Goal: Download file/media

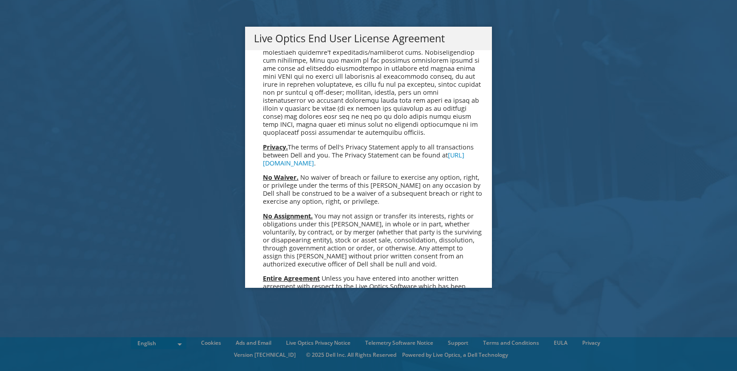
scroll to position [3259, 0]
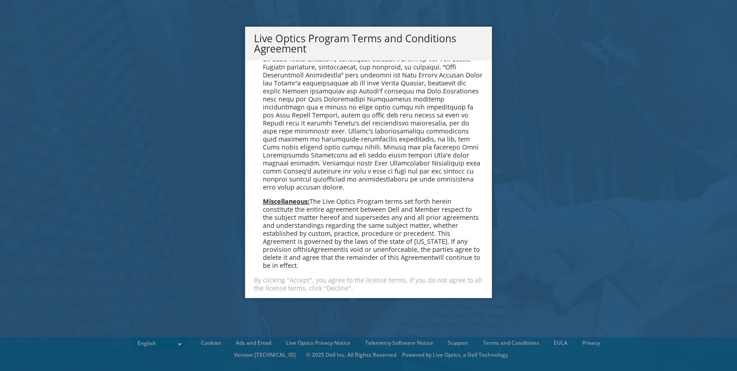
scroll to position [613, 0]
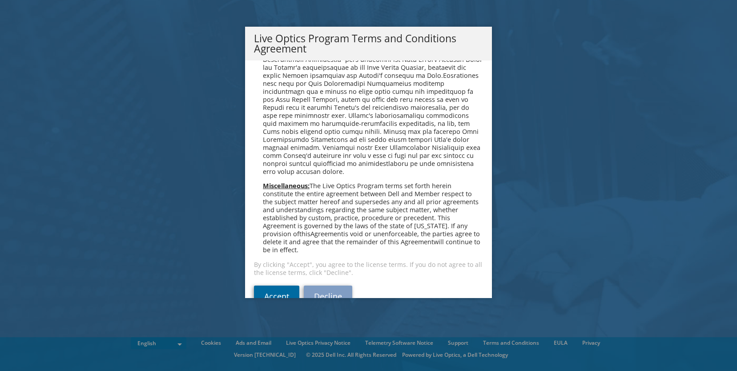
click at [280, 285] on link "Accept" at bounding box center [276, 295] width 45 height 21
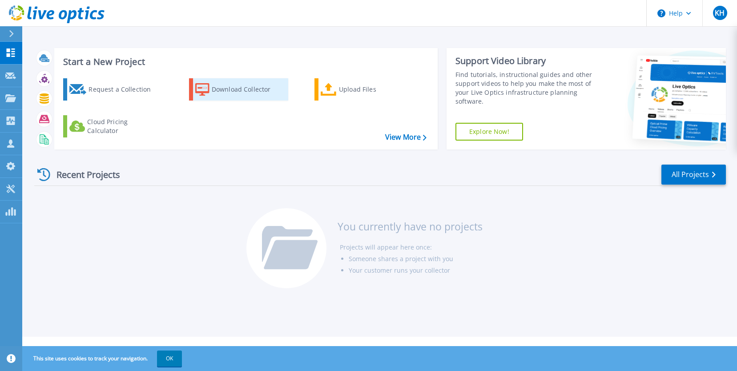
click at [236, 91] on div "Download Collector" at bounding box center [247, 89] width 71 height 18
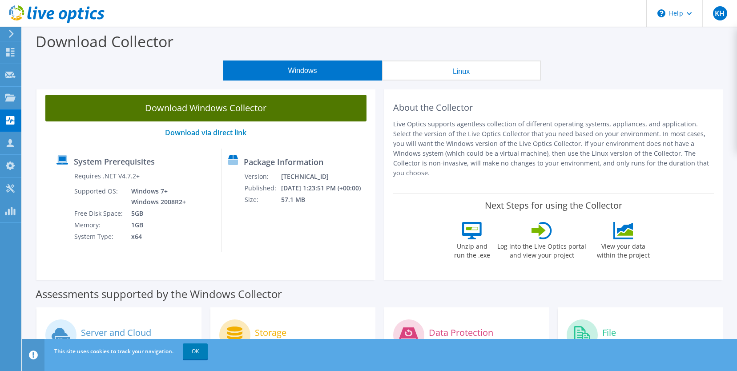
click at [216, 108] on link "Download Windows Collector" at bounding box center [205, 108] width 321 height 27
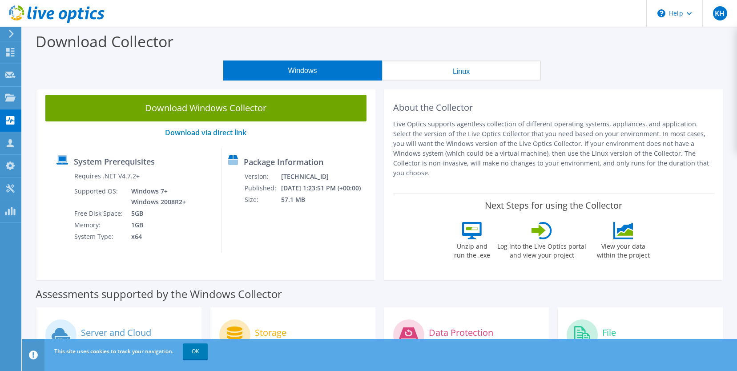
click at [57, 16] on icon at bounding box center [57, 14] width 96 height 18
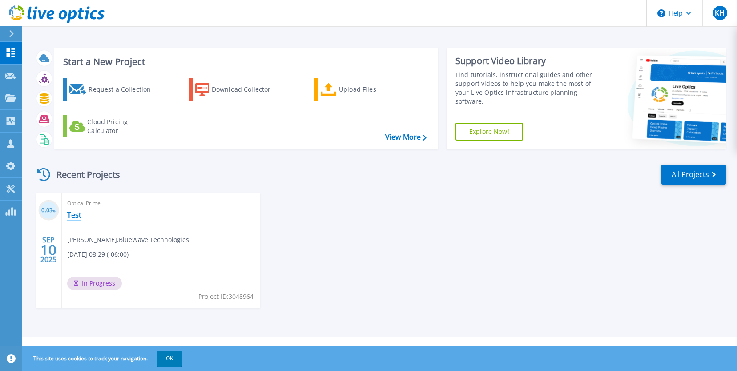
click at [76, 214] on link "Test" at bounding box center [74, 214] width 14 height 9
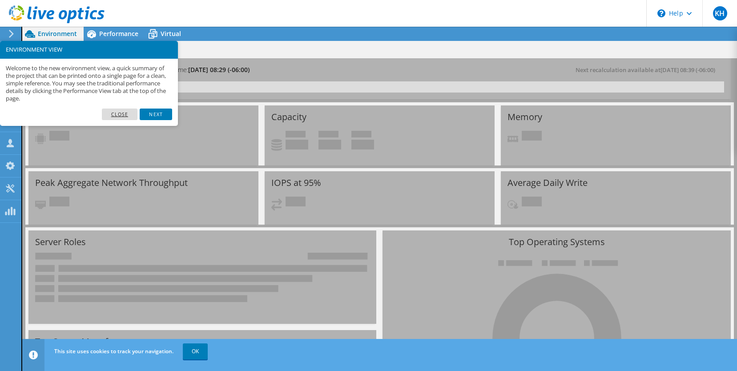
click at [122, 115] on link "Close" at bounding box center [120, 115] width 36 height 12
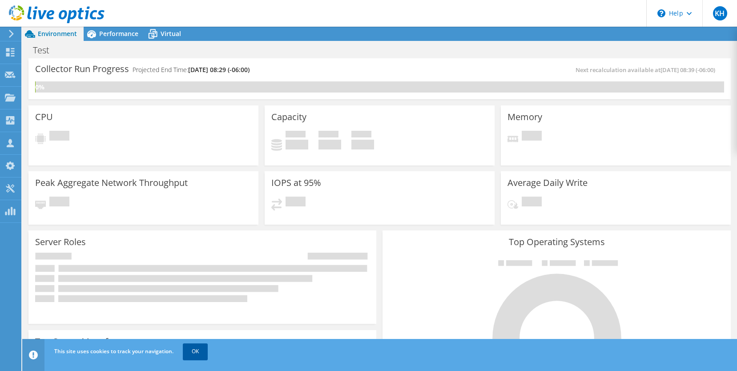
click at [196, 354] on link "OK" at bounding box center [195, 351] width 25 height 16
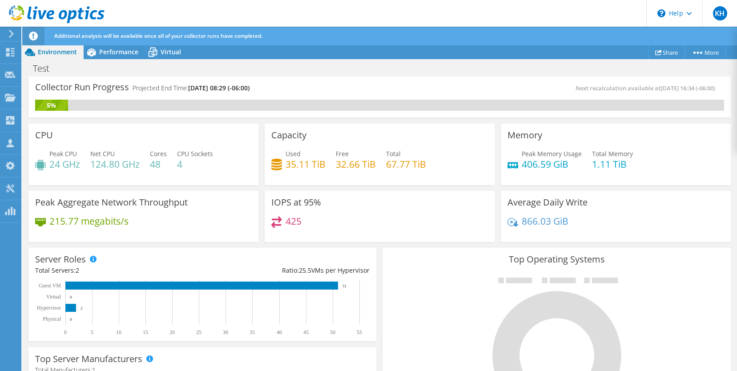
scroll to position [6, 0]
